Goal: Task Accomplishment & Management: Manage account settings

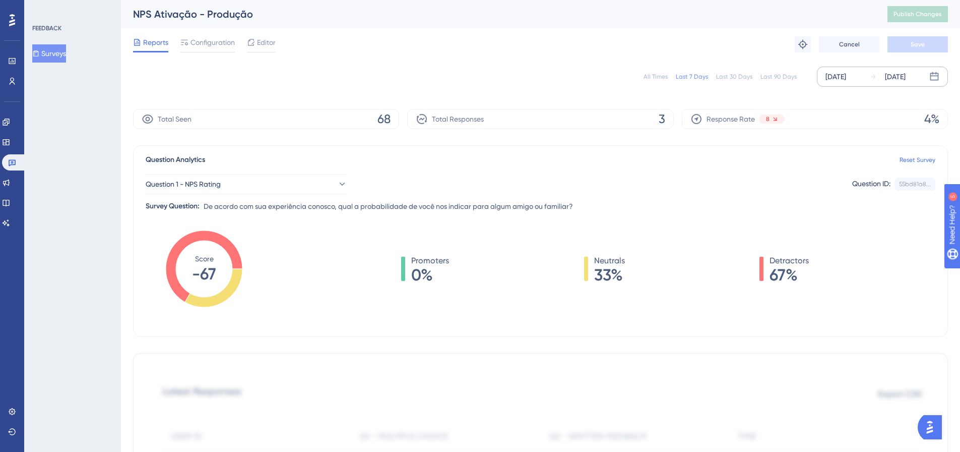
click at [846, 71] on div "[DATE]" at bounding box center [836, 77] width 21 height 12
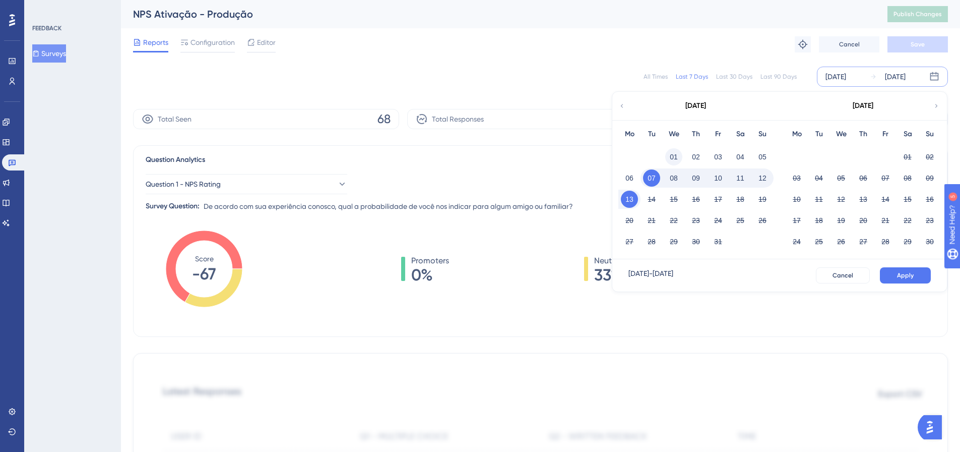
click at [674, 154] on button "01" at bounding box center [673, 156] width 17 height 17
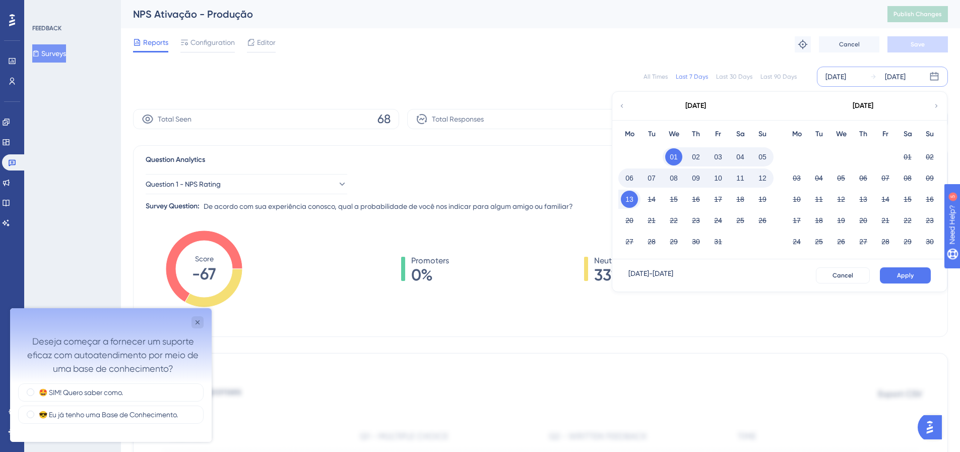
click at [674, 156] on button "01" at bounding box center [673, 156] width 17 height 17
click at [673, 155] on button "01" at bounding box center [673, 156] width 17 height 17
click at [630, 201] on button "13" at bounding box center [629, 199] width 17 height 17
click at [901, 267] on button "Apply" at bounding box center [905, 275] width 51 height 16
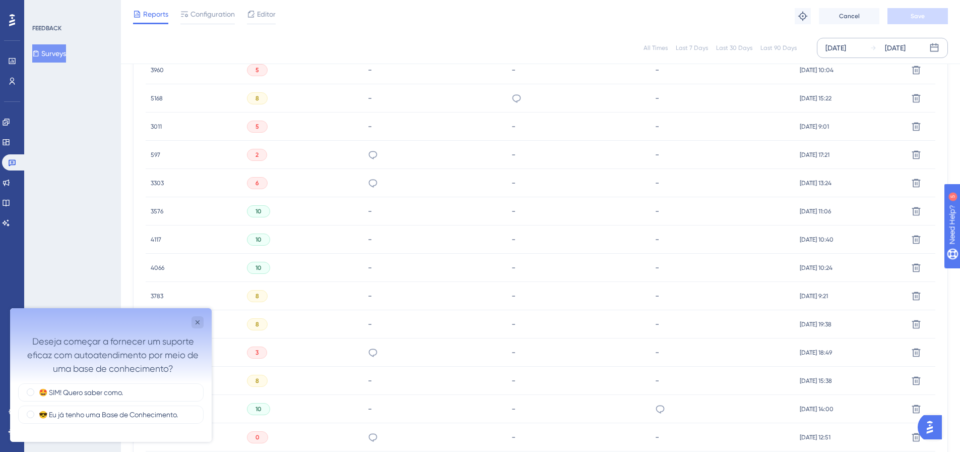
scroll to position [554, 0]
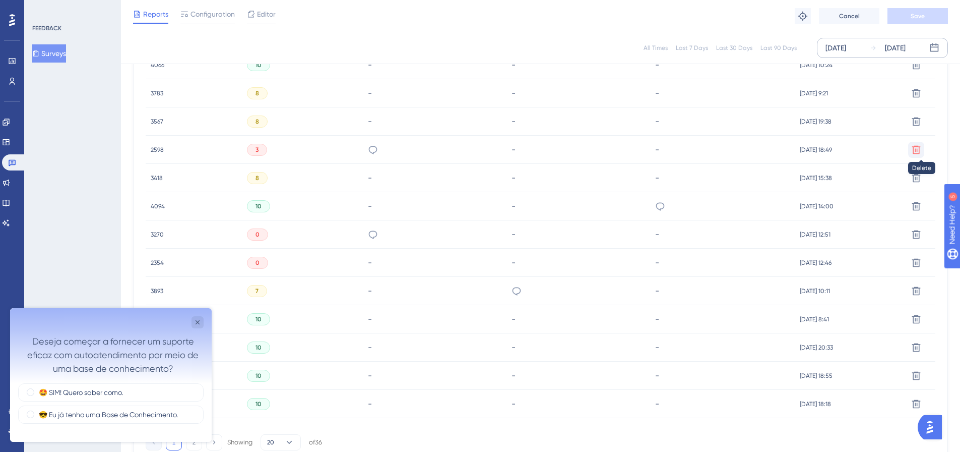
click at [915, 149] on icon at bounding box center [916, 150] width 10 height 10
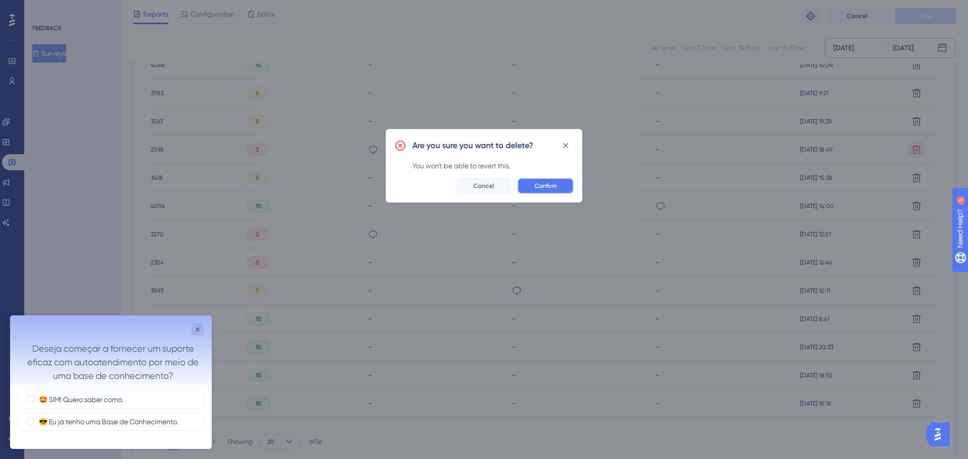
click at [545, 182] on span "Confirm" at bounding box center [545, 186] width 22 height 8
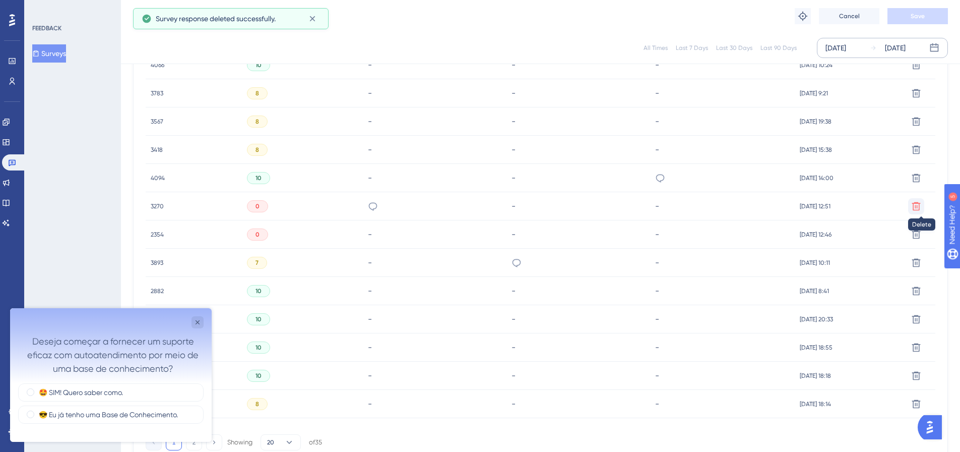
click at [913, 208] on icon at bounding box center [916, 206] width 9 height 9
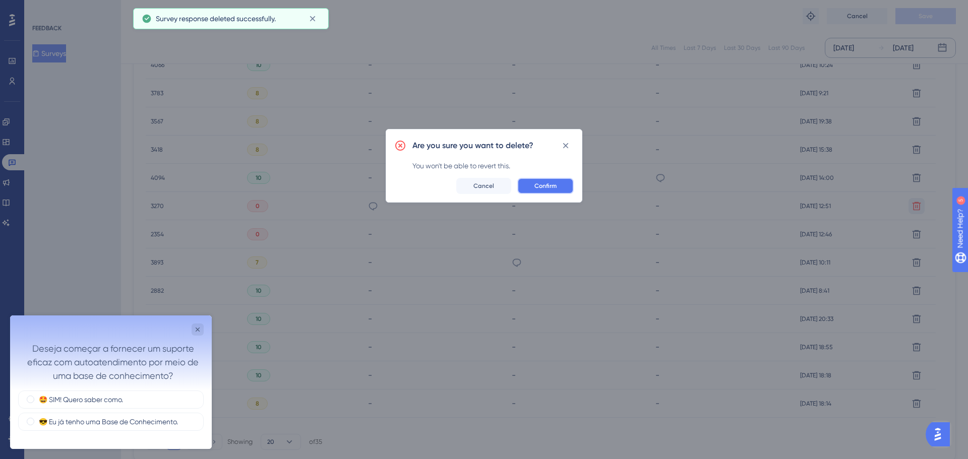
click at [528, 182] on button "Confirm" at bounding box center [545, 186] width 56 height 16
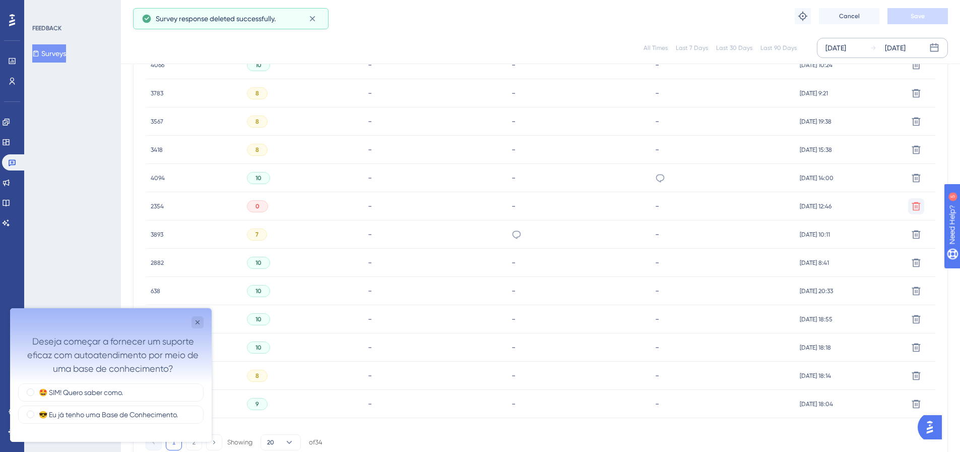
click at [914, 207] on icon at bounding box center [916, 206] width 10 height 10
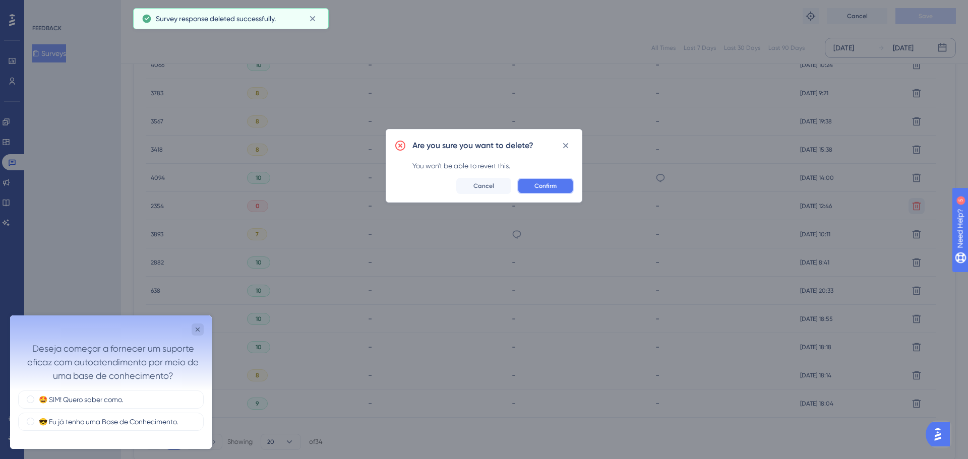
click at [549, 184] on span "Confirm" at bounding box center [545, 186] width 22 height 8
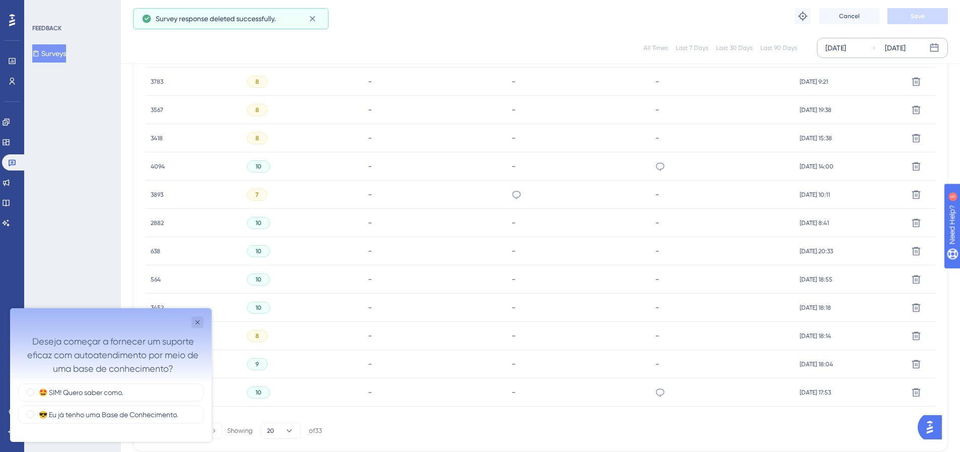
scroll to position [618, 0]
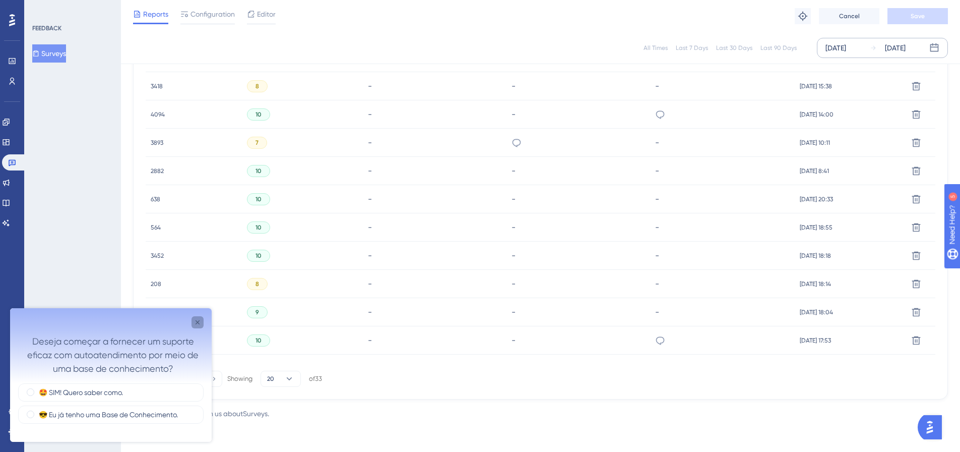
click at [200, 324] on icon "Close survey" at bounding box center [198, 322] width 8 height 8
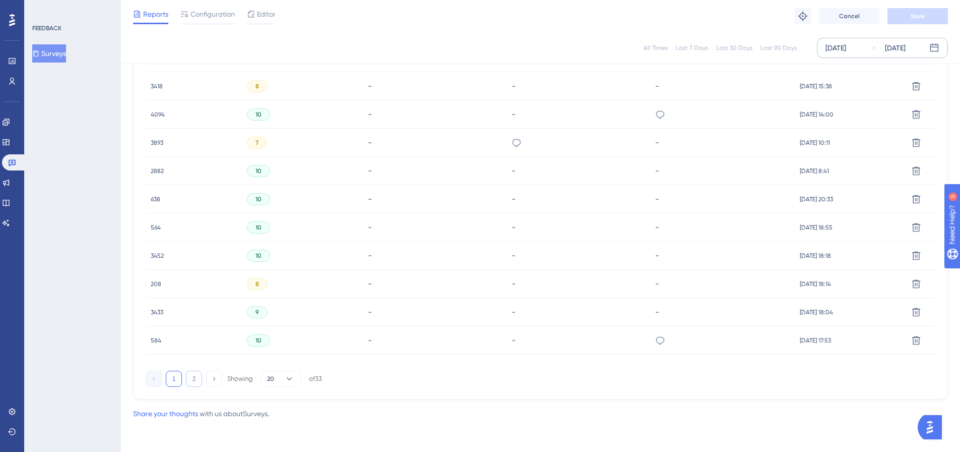
click at [197, 378] on button "2" at bounding box center [194, 378] width 16 height 16
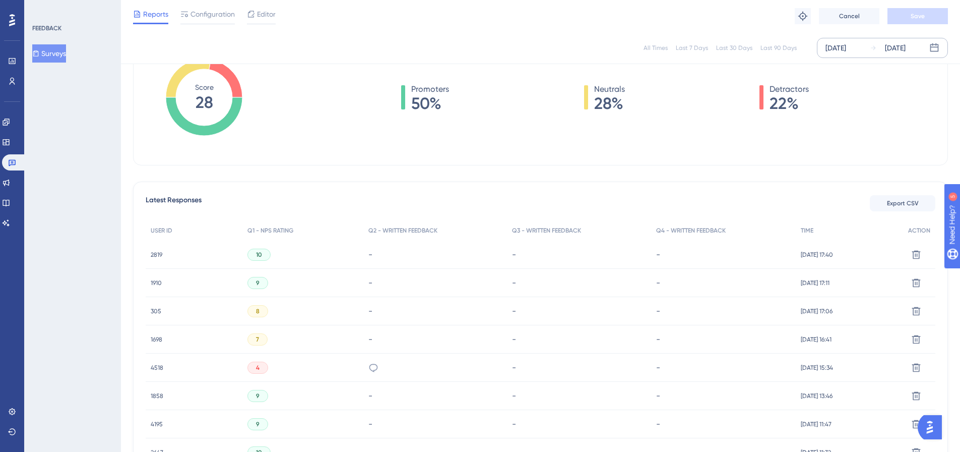
scroll to position [0, 0]
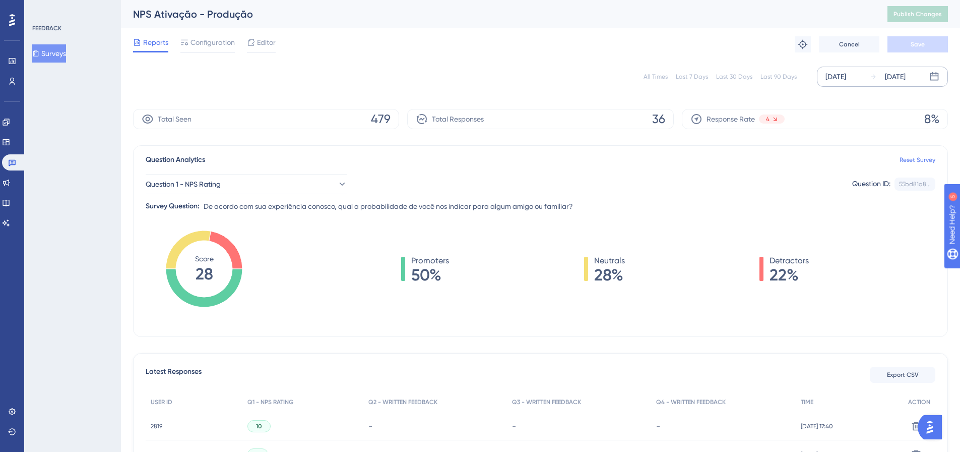
click at [846, 78] on div "[DATE]" at bounding box center [836, 77] width 21 height 12
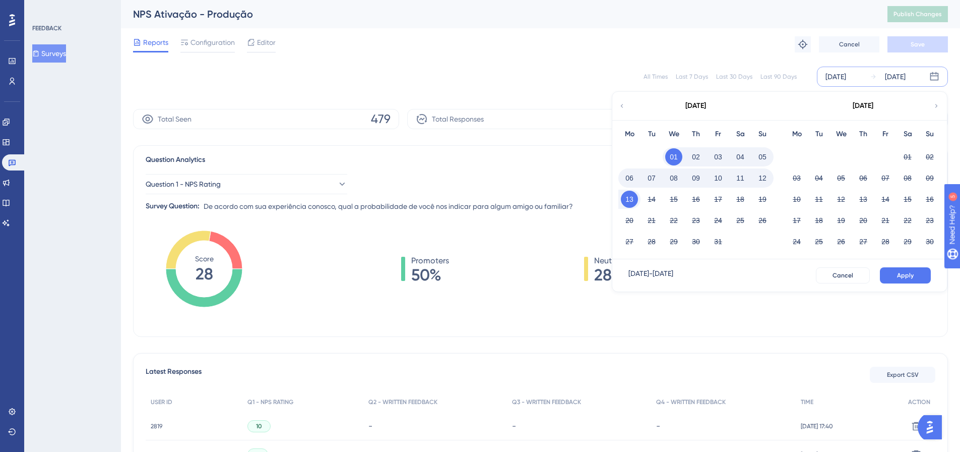
click at [669, 158] on button "01" at bounding box center [673, 156] width 17 height 17
click at [675, 156] on button "01" at bounding box center [673, 156] width 17 height 17
click at [682, 152] on div "01" at bounding box center [674, 156] width 22 height 19
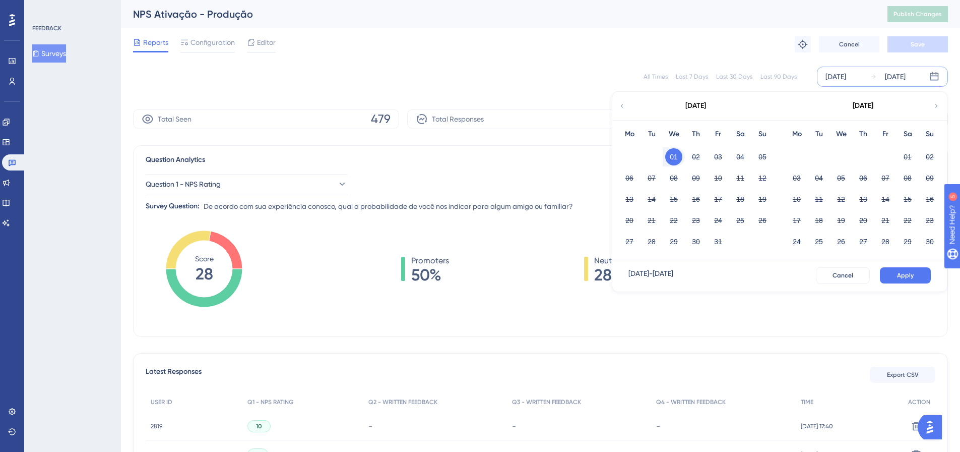
click at [672, 157] on button "01" at bounding box center [673, 156] width 17 height 17
drag, startPoint x: 625, startPoint y: 198, endPoint x: 667, endPoint y: 202, distance: 42.0
click at [627, 198] on button "13" at bounding box center [629, 199] width 17 height 17
click at [920, 277] on button "Apply" at bounding box center [905, 275] width 51 height 16
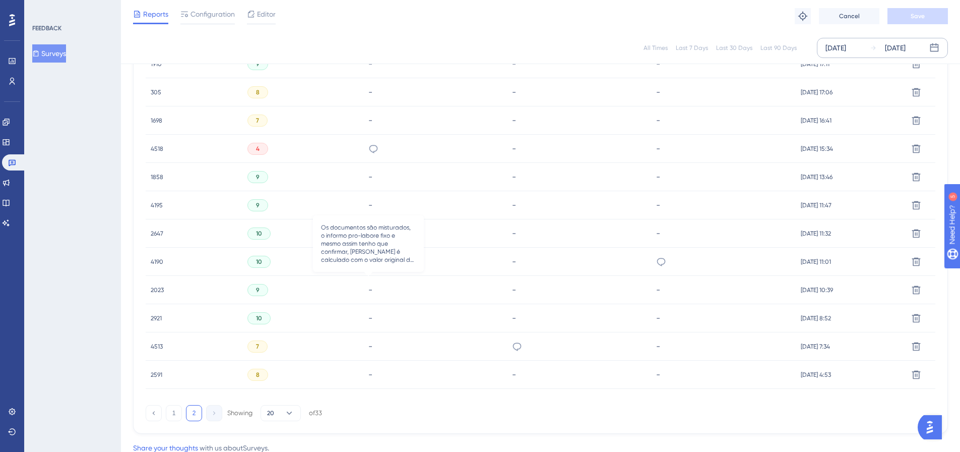
scroll to position [403, 0]
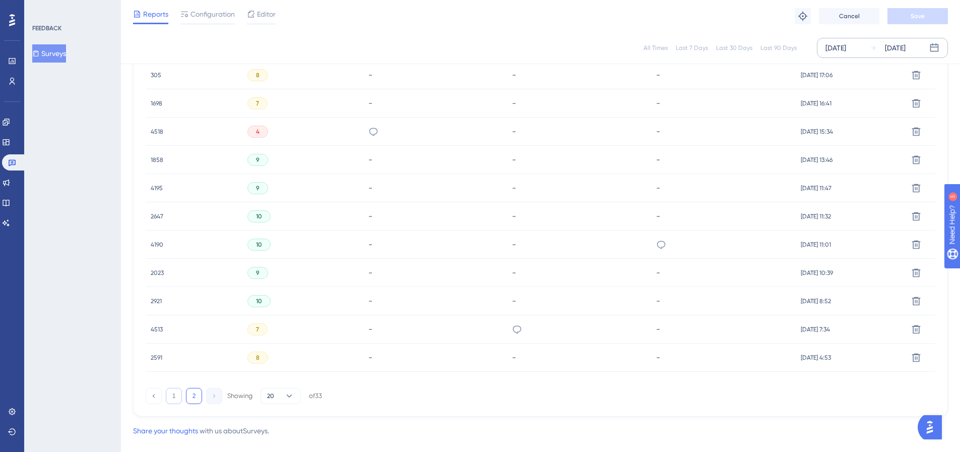
click at [176, 397] on button "1" at bounding box center [174, 396] width 16 height 16
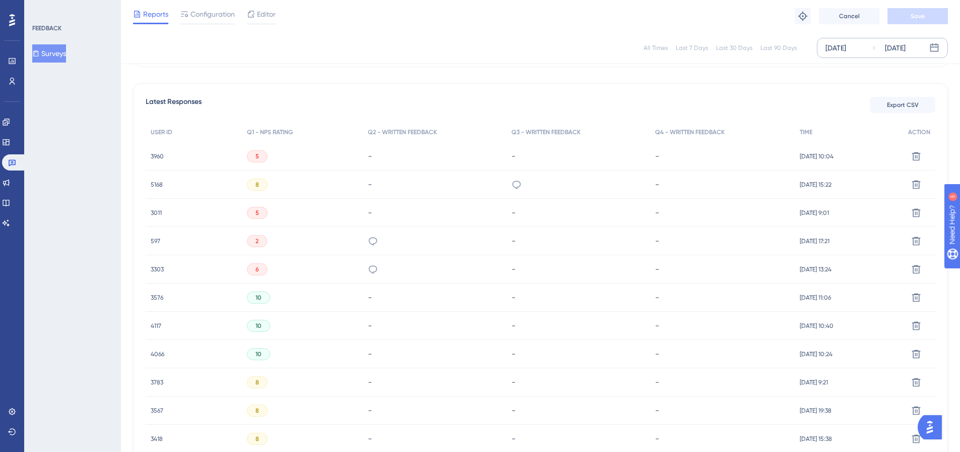
scroll to position [252, 0]
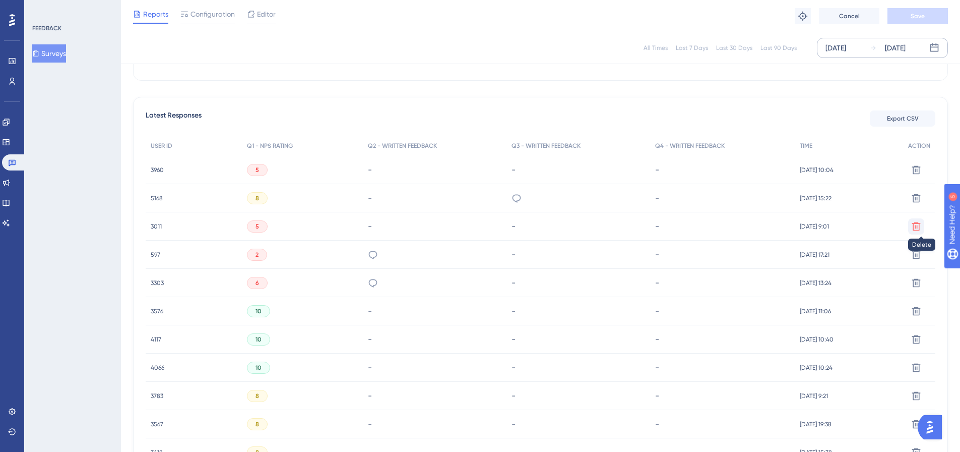
click at [917, 226] on icon at bounding box center [916, 226] width 10 height 10
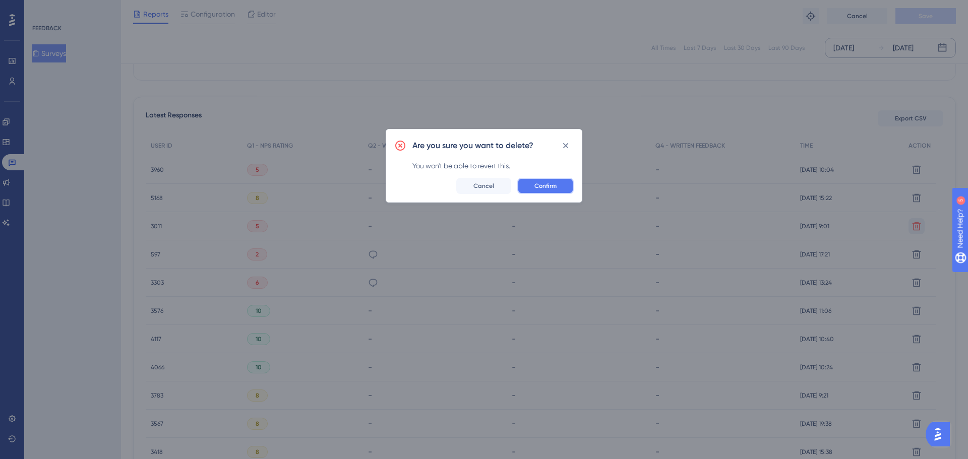
click at [546, 183] on span "Confirm" at bounding box center [545, 186] width 22 height 8
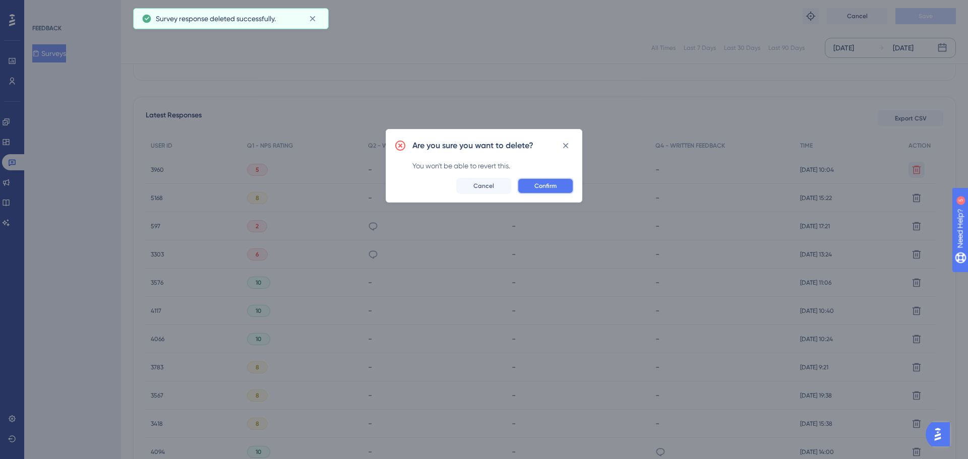
click at [557, 183] on button "Confirm" at bounding box center [545, 186] width 56 height 16
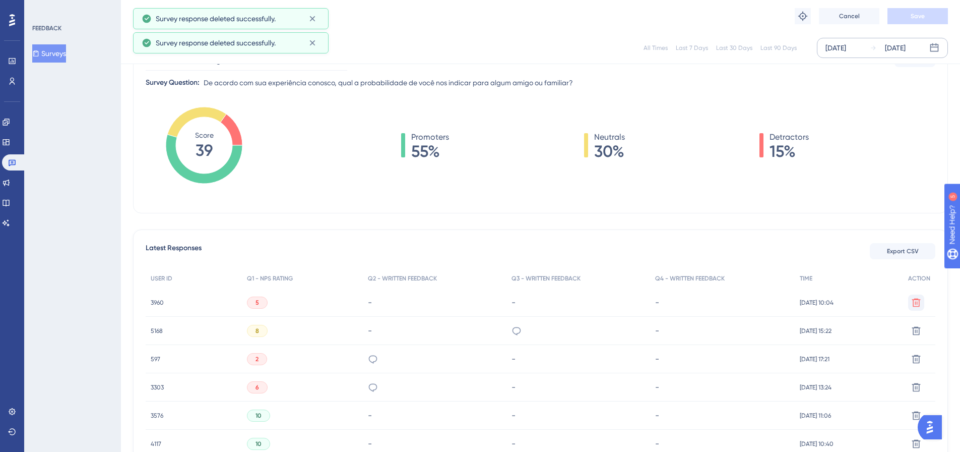
scroll to position [0, 0]
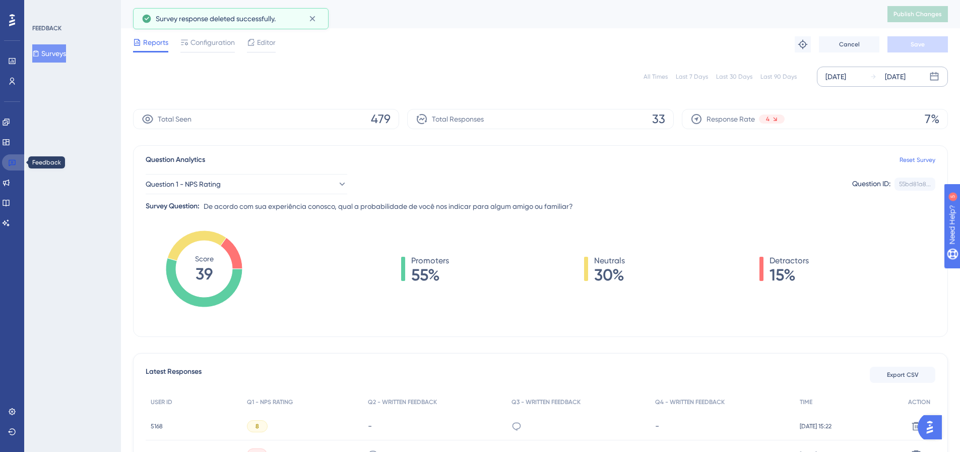
click at [10, 158] on link at bounding box center [14, 162] width 24 height 16
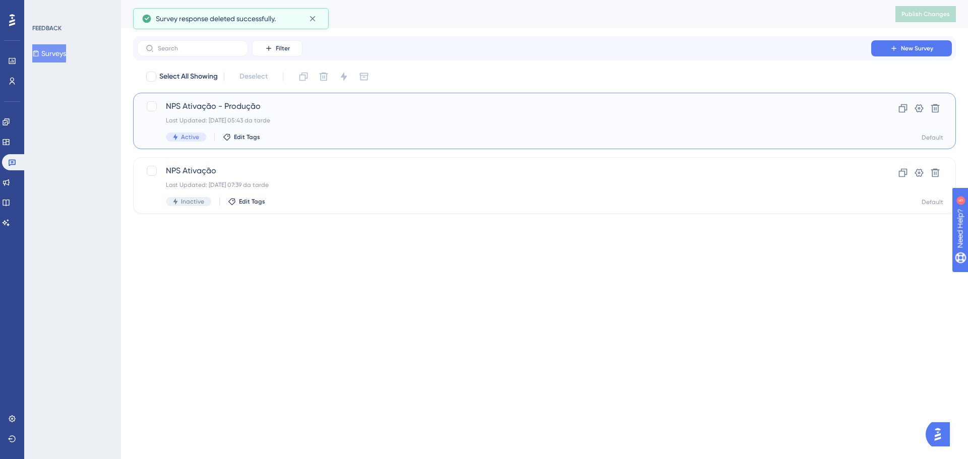
click at [212, 105] on span "NPS Ativação - Produção" at bounding box center [504, 106] width 676 height 12
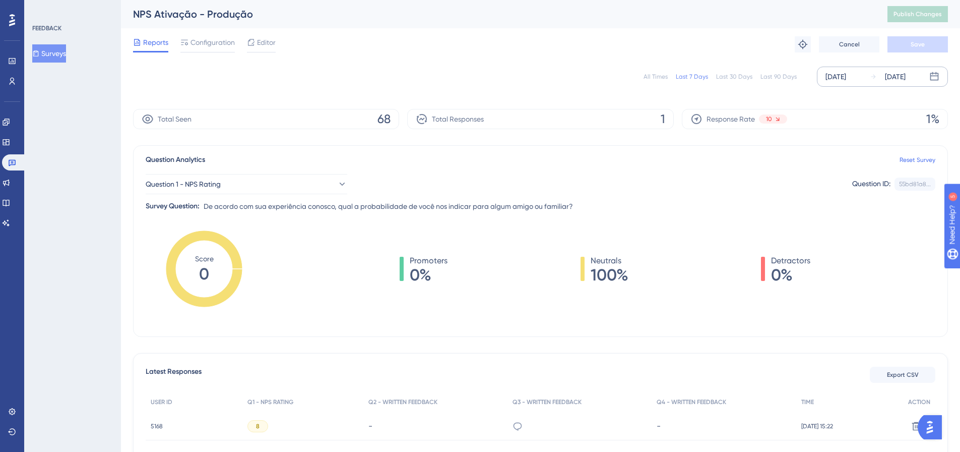
click at [846, 75] on div "[DATE]" at bounding box center [836, 77] width 21 height 12
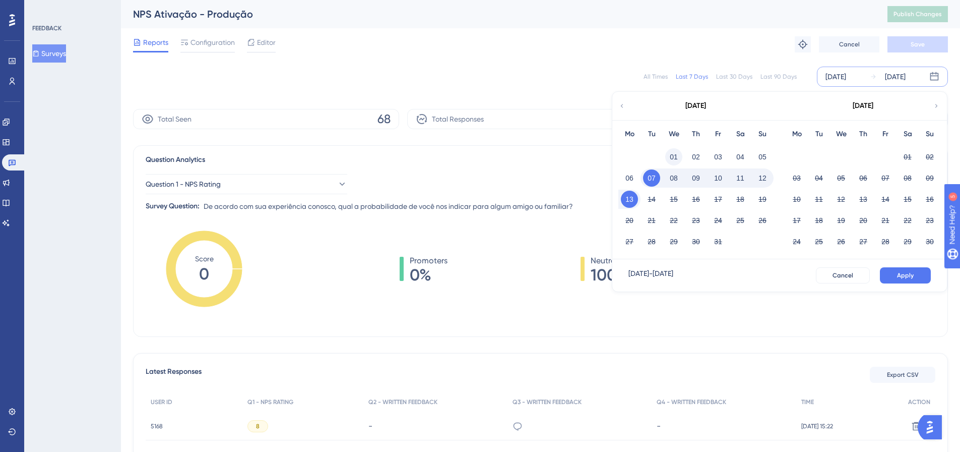
click at [675, 155] on button "01" at bounding box center [673, 156] width 17 height 17
click at [630, 201] on button "13" at bounding box center [629, 199] width 17 height 17
click at [628, 197] on button "13" at bounding box center [629, 199] width 17 height 17
click at [672, 154] on button "01" at bounding box center [673, 156] width 17 height 17
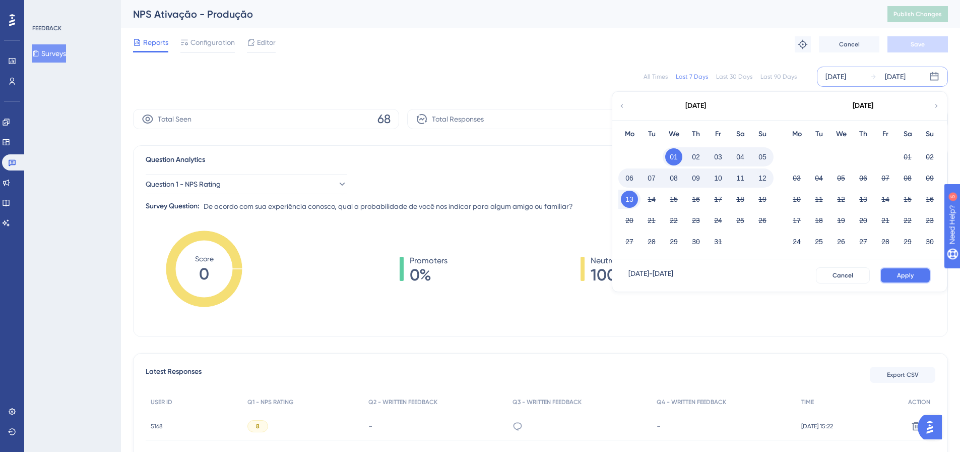
click at [900, 275] on span "Apply" at bounding box center [905, 275] width 17 height 8
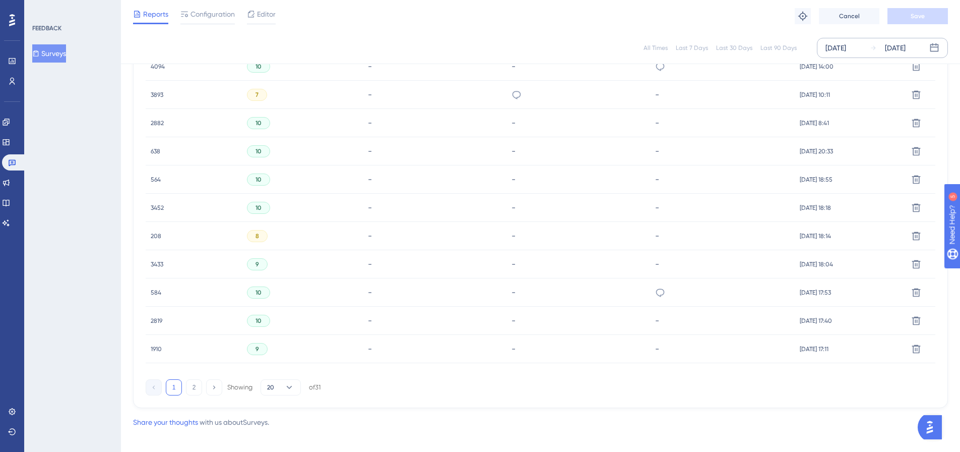
scroll to position [618, 0]
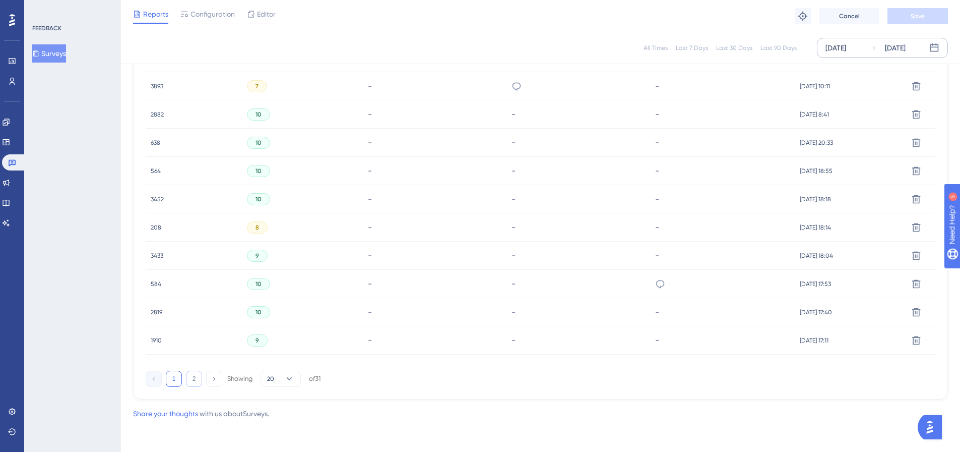
click at [194, 382] on button "2" at bounding box center [194, 378] width 16 height 16
click at [194, 377] on button "2" at bounding box center [194, 378] width 16 height 16
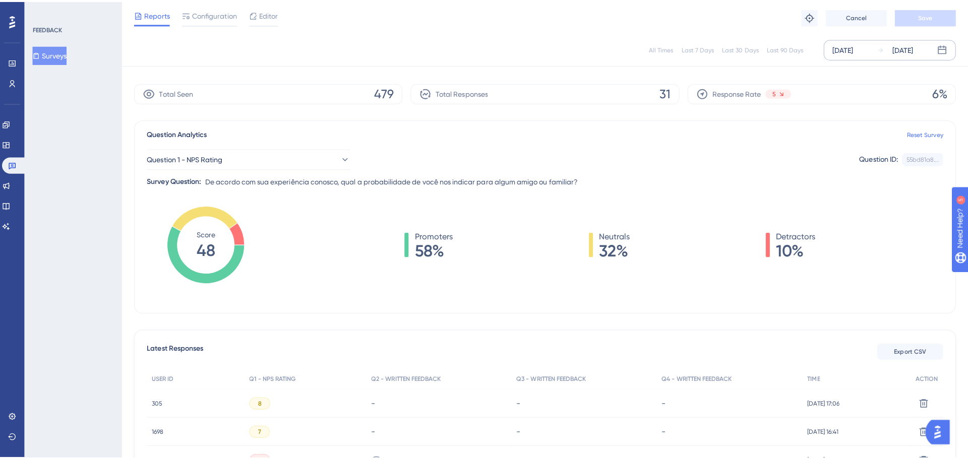
scroll to position [0, 0]
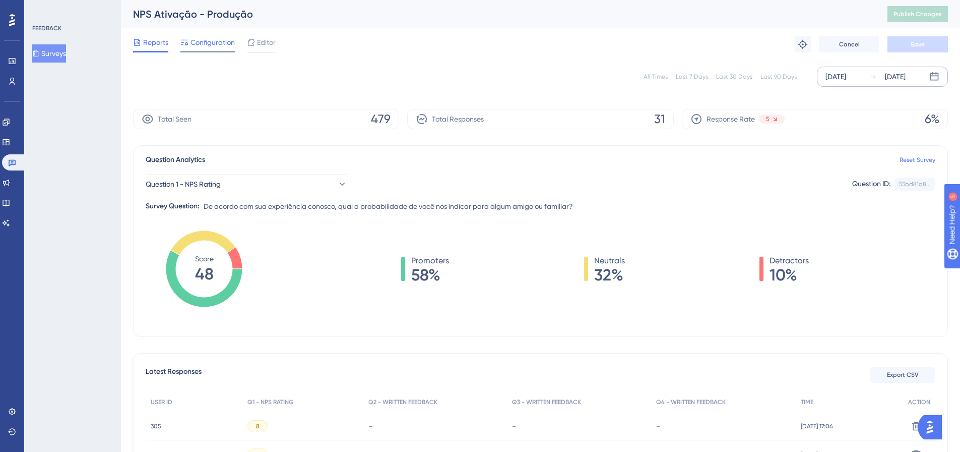
click at [219, 42] on span "Configuration" at bounding box center [213, 42] width 44 height 12
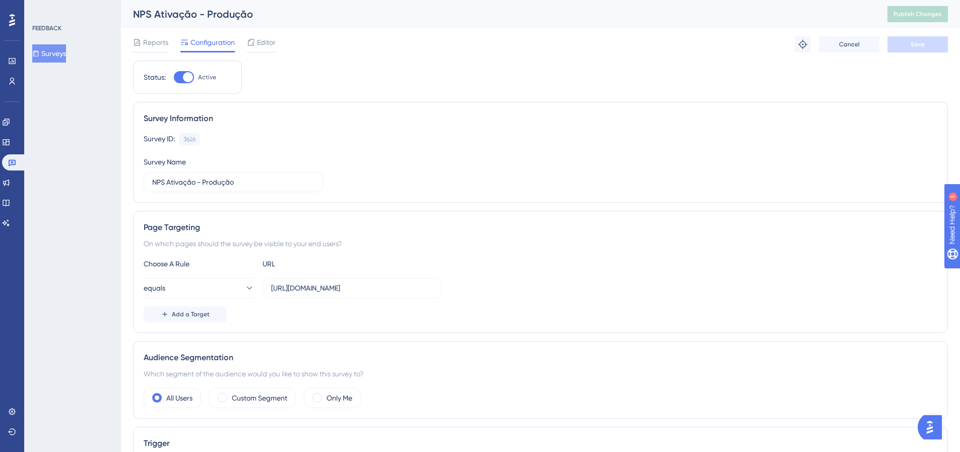
click at [246, 35] on div "Reports Configuration Editor Troubleshoot Cancel Save" at bounding box center [540, 44] width 815 height 32
click at [258, 38] on span "Editor" at bounding box center [266, 42] width 19 height 12
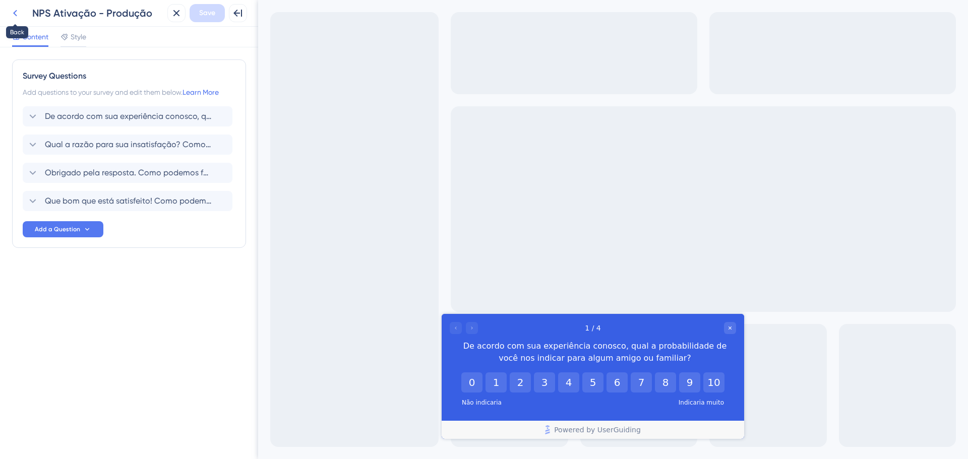
click at [14, 12] on icon at bounding box center [15, 13] width 12 height 12
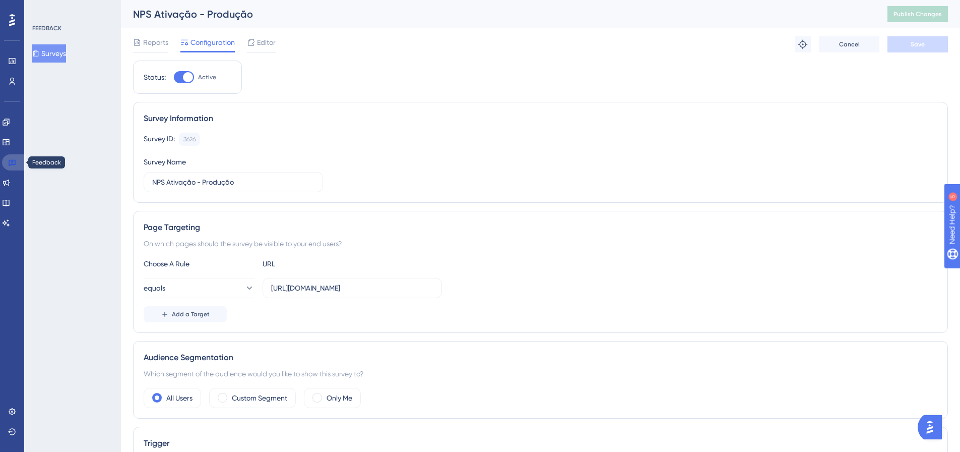
click at [12, 161] on icon at bounding box center [12, 162] width 8 height 8
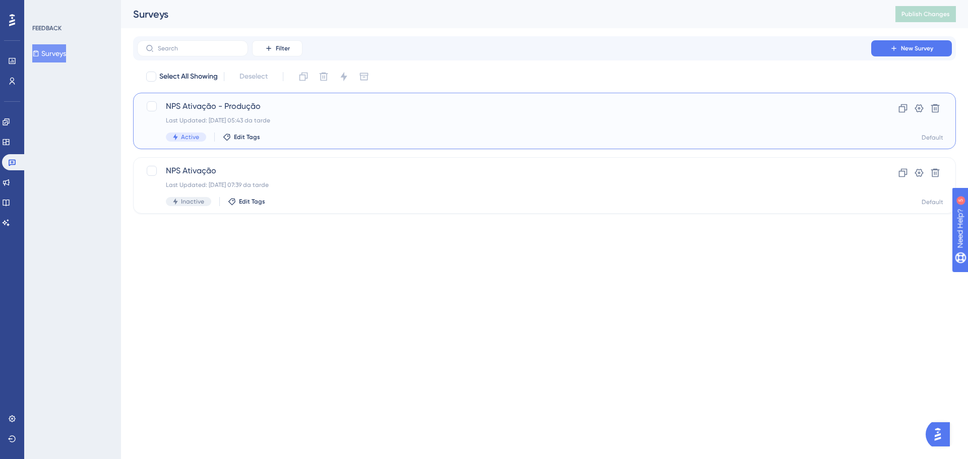
click at [202, 99] on div "NPS Ativação - Produção Last Updated: [DATE] 05:43 da tarde Active Edit Tags Cl…" at bounding box center [544, 121] width 822 height 56
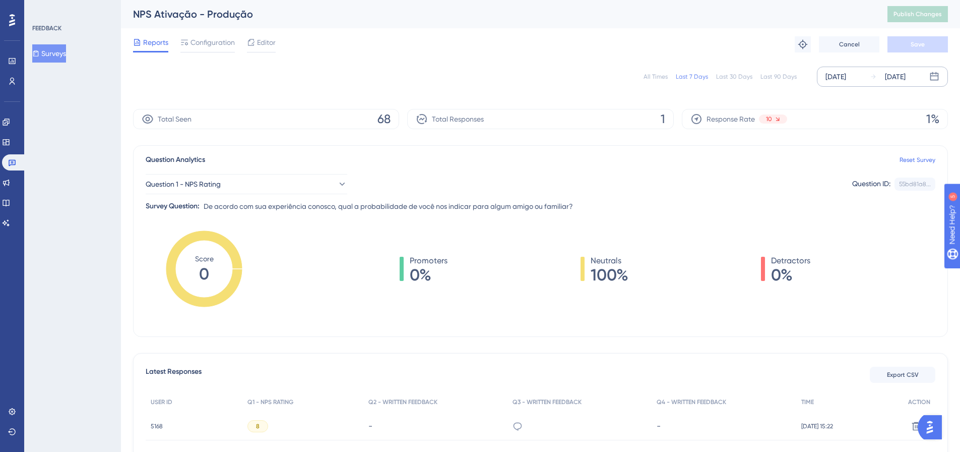
click at [842, 79] on div "[DATE]" at bounding box center [836, 77] width 21 height 12
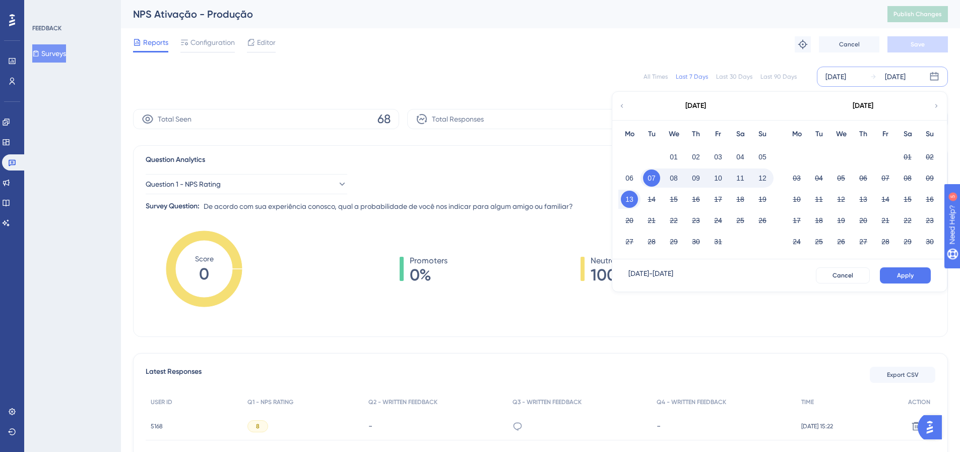
click at [623, 102] on icon at bounding box center [621, 105] width 7 height 9
click at [796, 161] on button "01" at bounding box center [796, 156] width 17 height 17
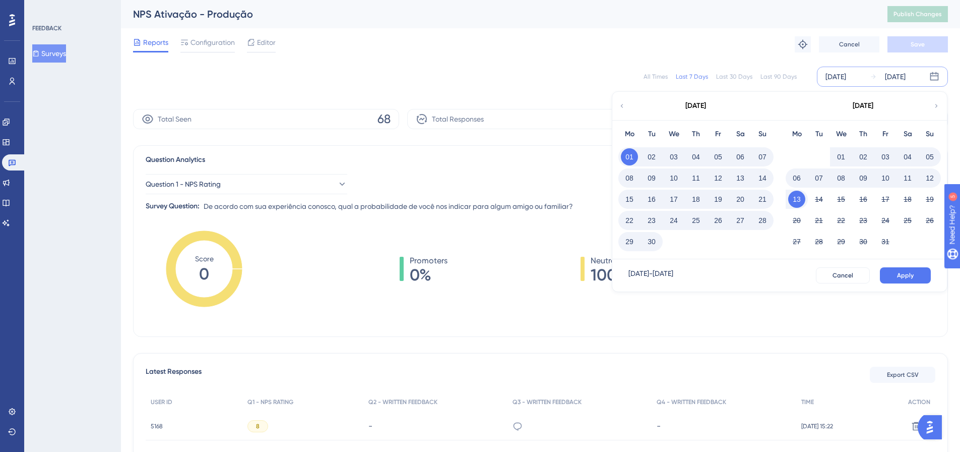
click at [650, 243] on button "30" at bounding box center [651, 241] width 17 height 17
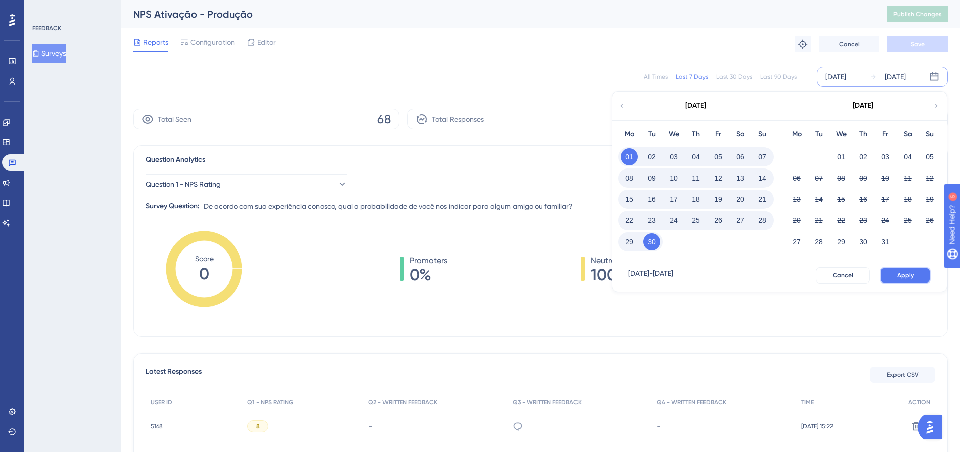
click at [905, 274] on span "Apply" at bounding box center [905, 275] width 17 height 8
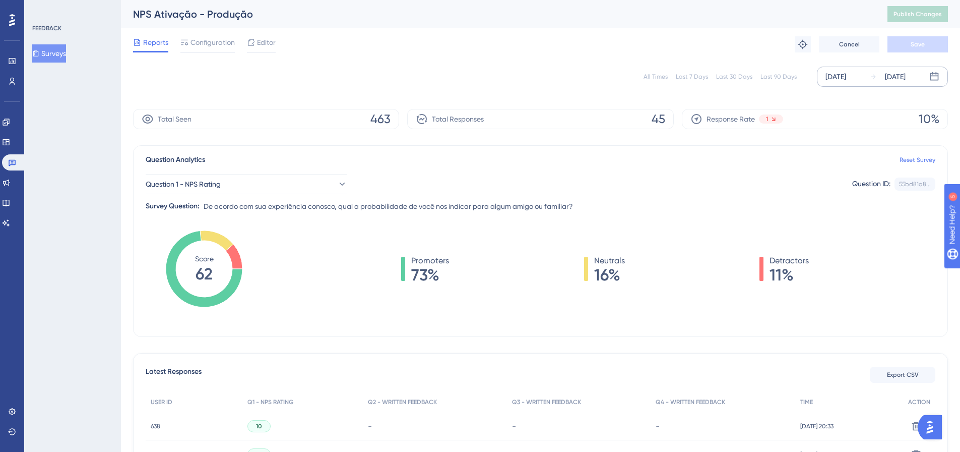
click at [846, 76] on div "[DATE]" at bounding box center [836, 77] width 21 height 12
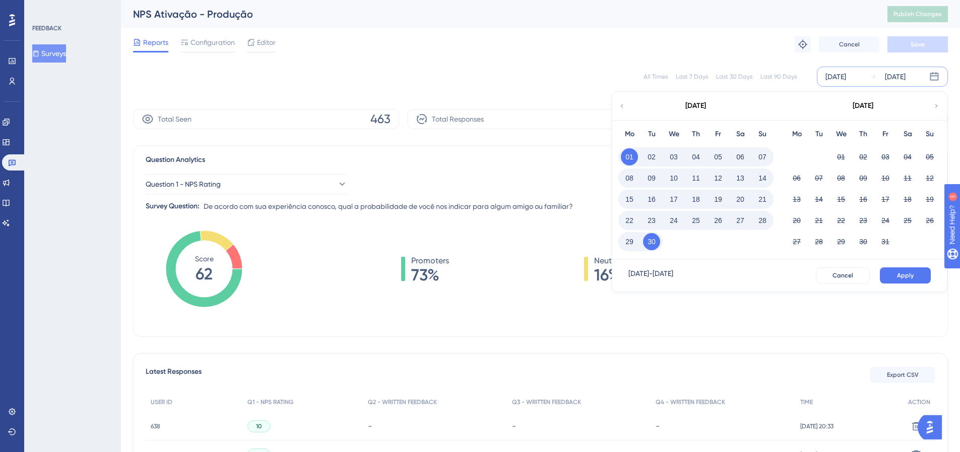
click at [680, 44] on div "Reports Configuration Editor Troubleshoot Cancel Save" at bounding box center [540, 44] width 815 height 32
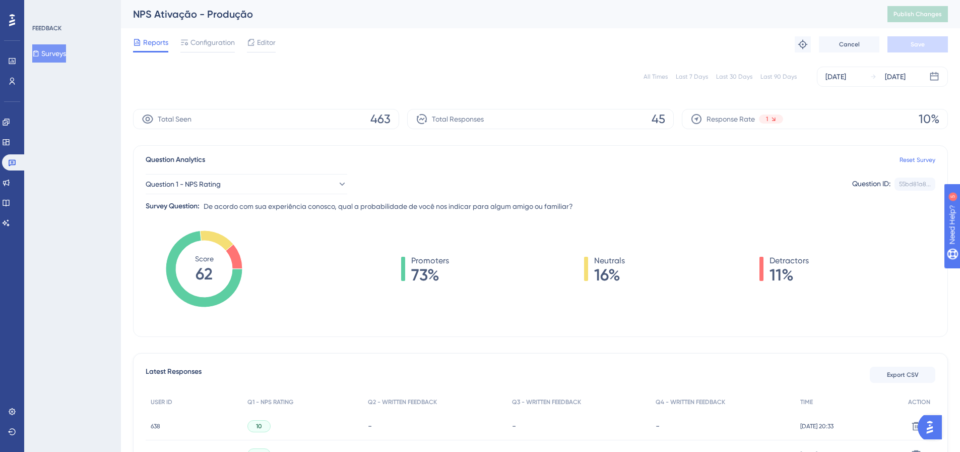
click at [660, 70] on div "All Times Last 7 Days Last 30 Days Last 90 Days [DATE] [DATE]" at bounding box center [540, 77] width 815 height 20
click at [664, 81] on div "All Times Last 7 Days Last 30 Days Last 90 Days [DATE] [DATE]" at bounding box center [540, 77] width 815 height 20
click at [665, 74] on div "All Times" at bounding box center [656, 77] width 24 height 8
